Goal: Task Accomplishment & Management: Complete application form

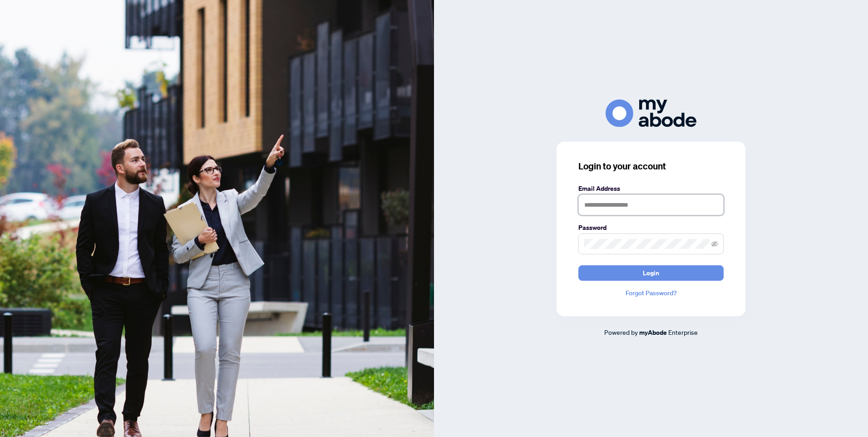
click at [594, 206] on input "text" at bounding box center [651, 204] width 145 height 21
type input "**********"
click at [648, 273] on span "Login" at bounding box center [651, 273] width 16 height 15
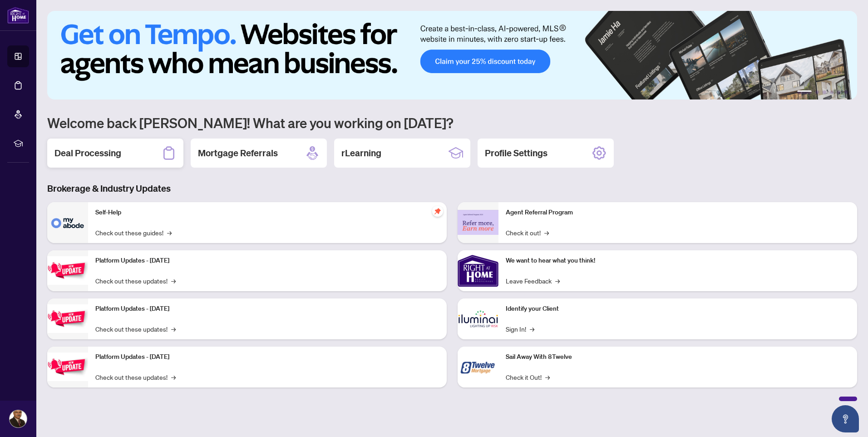
click at [104, 152] on h2 "Deal Processing" at bounding box center [87, 153] width 67 height 13
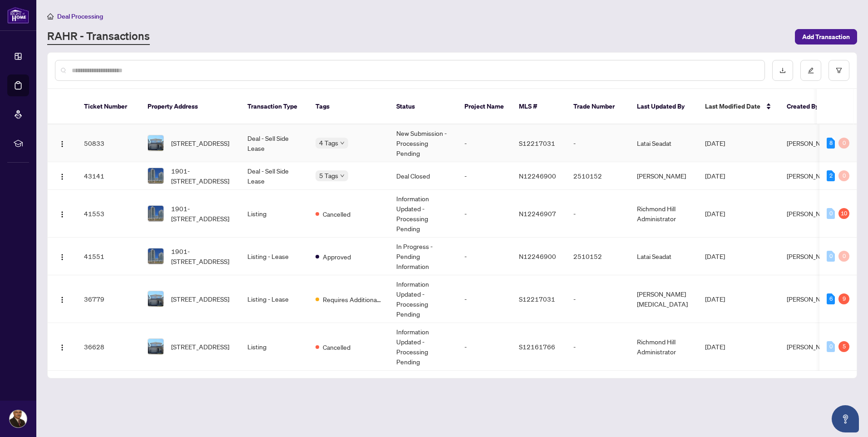
click at [269, 126] on td "Deal - Sell Side Lease" at bounding box center [274, 143] width 68 height 38
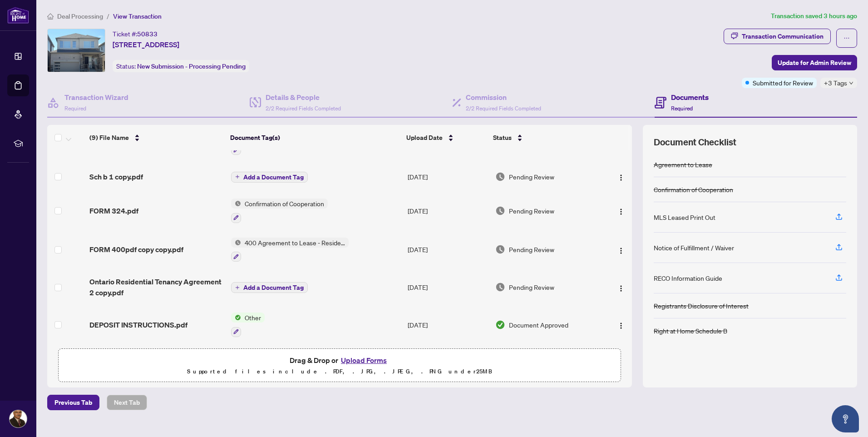
scroll to position [146, 0]
click at [144, 320] on span "DEPOSIT INSTRUCTIONS.pdf" at bounding box center [138, 323] width 98 height 11
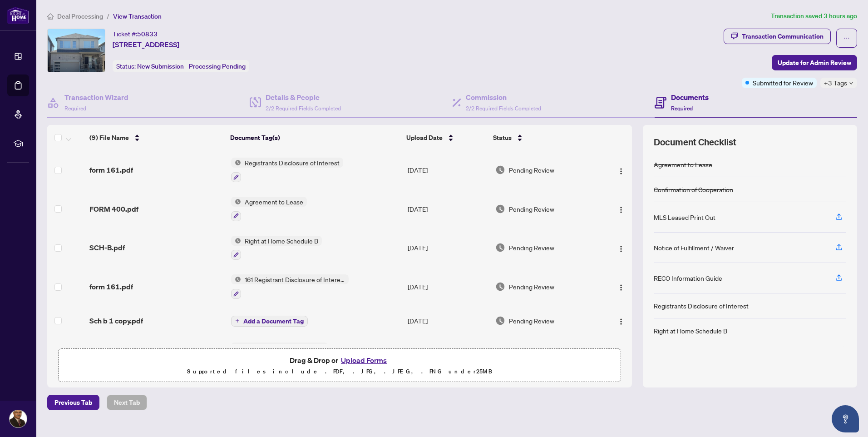
click at [361, 358] on button "Upload Forms" at bounding box center [363, 360] width 51 height 12
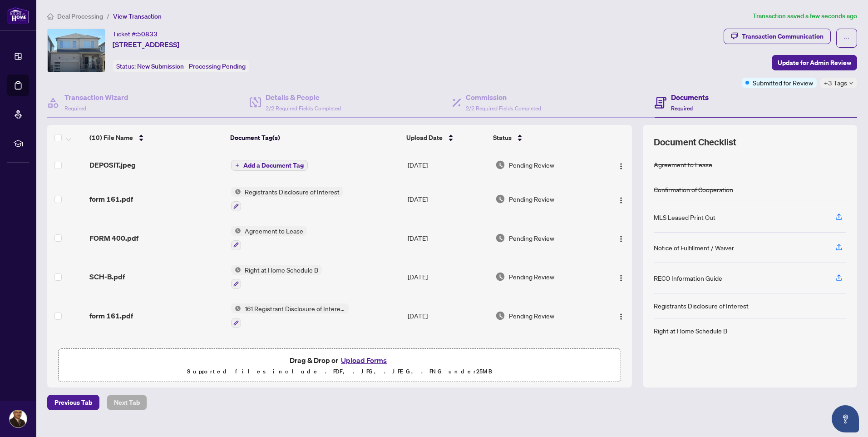
click at [261, 163] on span "Add a Document Tag" at bounding box center [273, 165] width 60 height 6
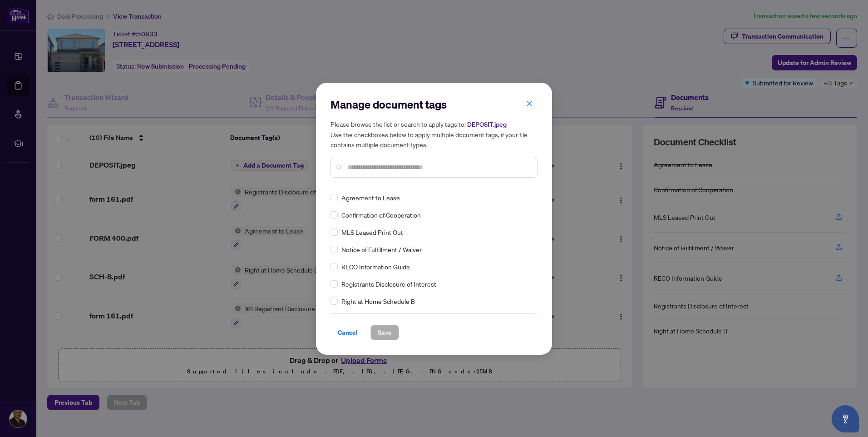
click at [356, 165] on input "text" at bounding box center [438, 167] width 183 height 10
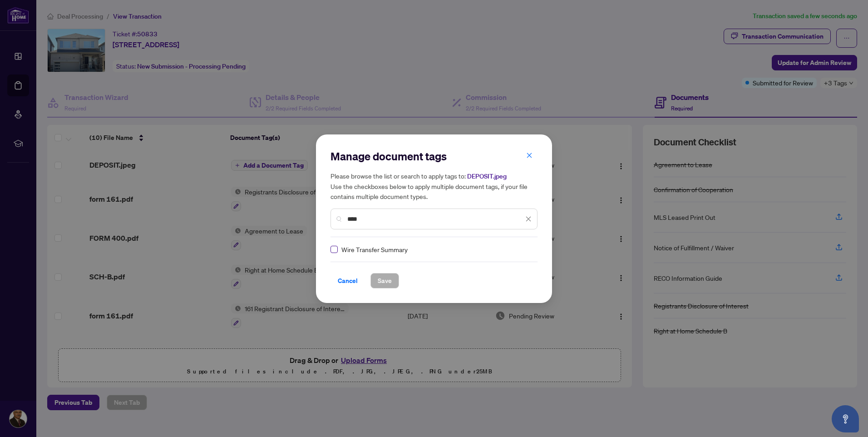
type input "****"
click at [383, 278] on span "Save" at bounding box center [385, 280] width 14 height 15
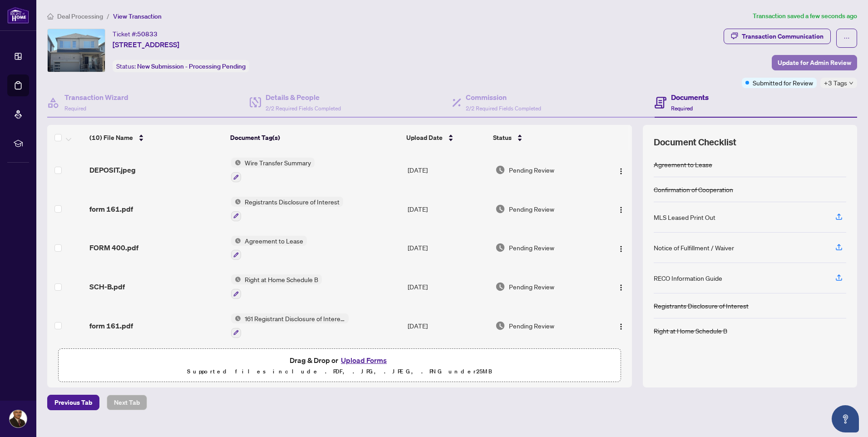
click at [809, 61] on span "Update for Admin Review" at bounding box center [815, 62] width 74 height 15
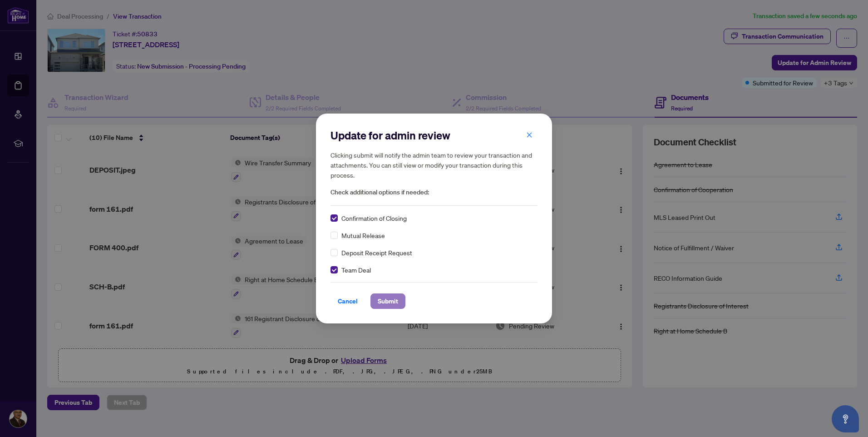
click at [389, 299] on span "Submit" at bounding box center [388, 301] width 20 height 15
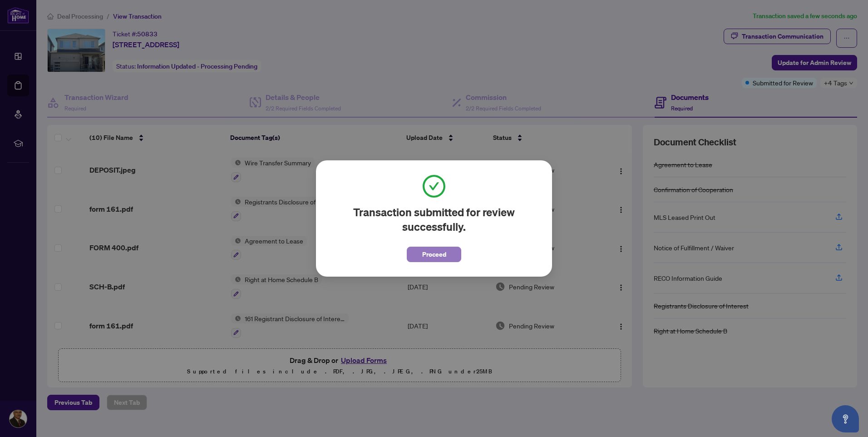
click at [436, 255] on span "Proceed" at bounding box center [434, 254] width 24 height 15
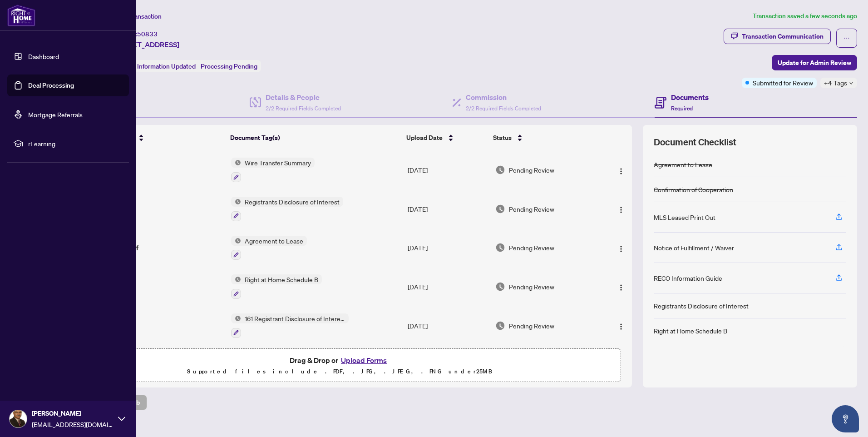
click at [20, 415] on img at bounding box center [18, 418] width 17 height 17
click at [40, 364] on span "Logout" at bounding box center [36, 364] width 20 height 15
